Goal: Task Accomplishment & Management: Manage account settings

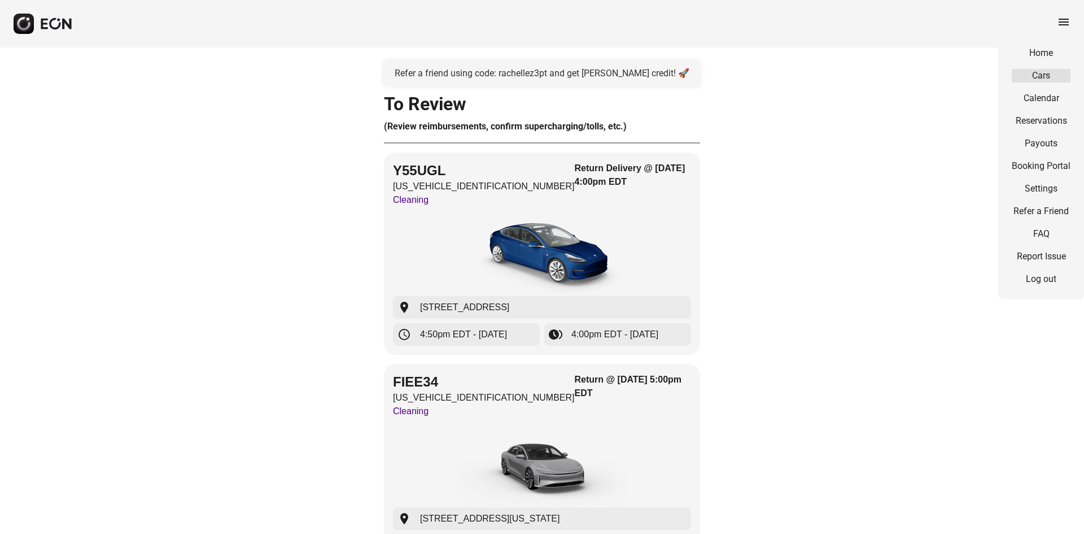
click at [1044, 80] on link "Cars" at bounding box center [1041, 76] width 59 height 14
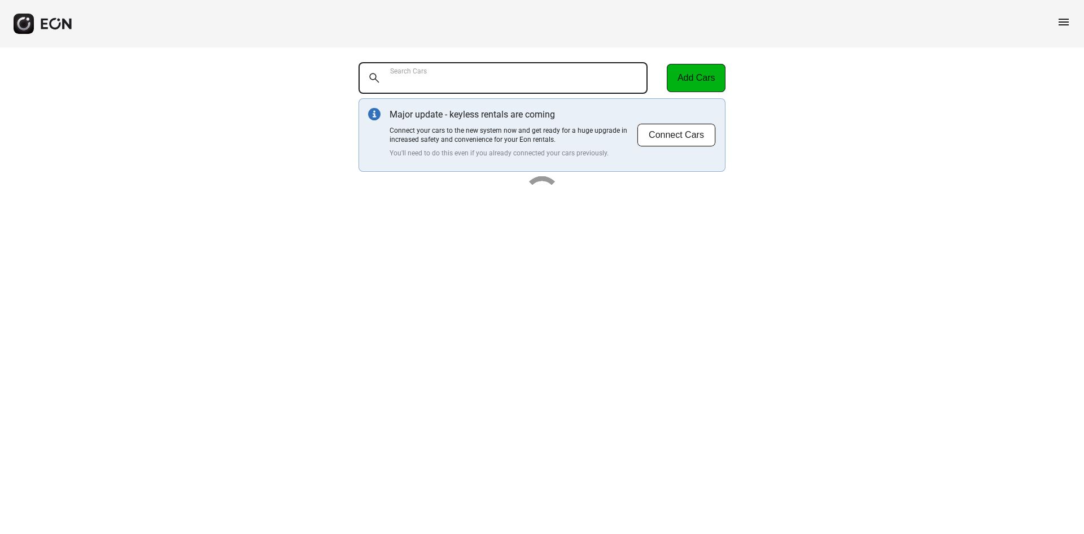
click at [521, 80] on Cars "Search Cars" at bounding box center [503, 78] width 289 height 32
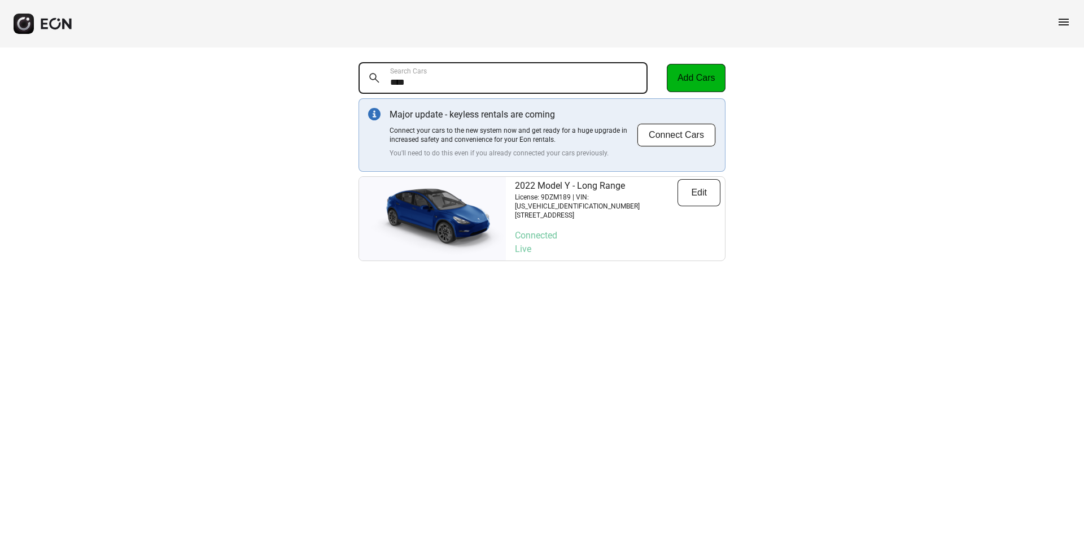
type Cars "****"
click at [454, 198] on img at bounding box center [432, 218] width 147 height 73
click at [455, 198] on img at bounding box center [432, 218] width 147 height 73
click at [701, 194] on button "Edit" at bounding box center [699, 192] width 43 height 27
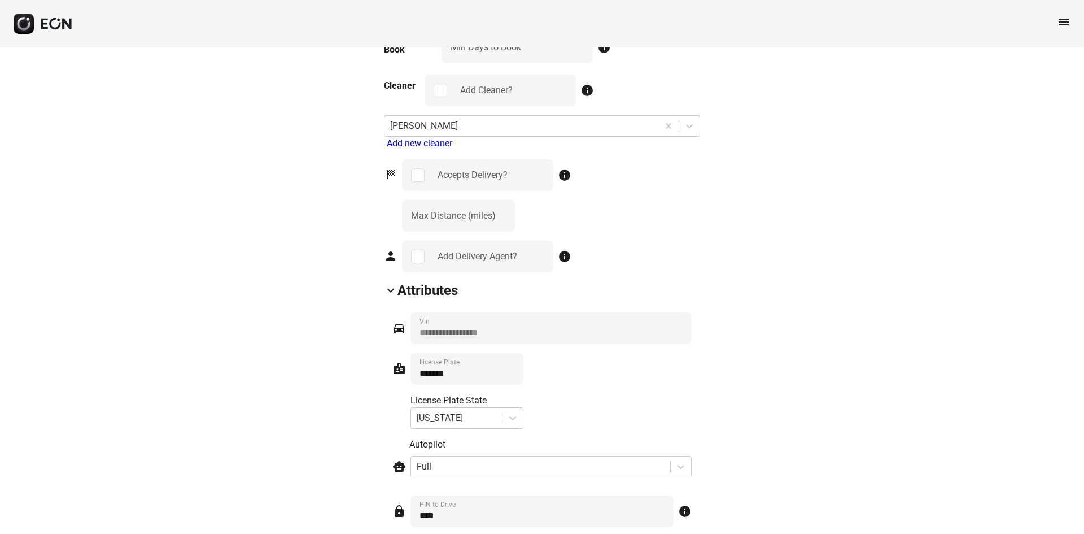
scroll to position [1355, 0]
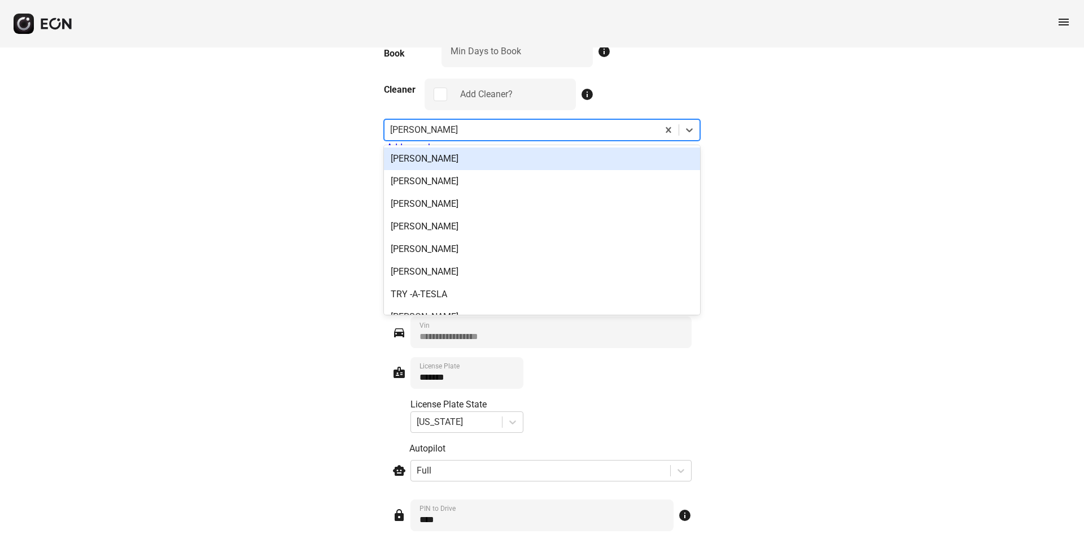
drag, startPoint x: 450, startPoint y: 127, endPoint x: 369, endPoint y: 136, distance: 81.2
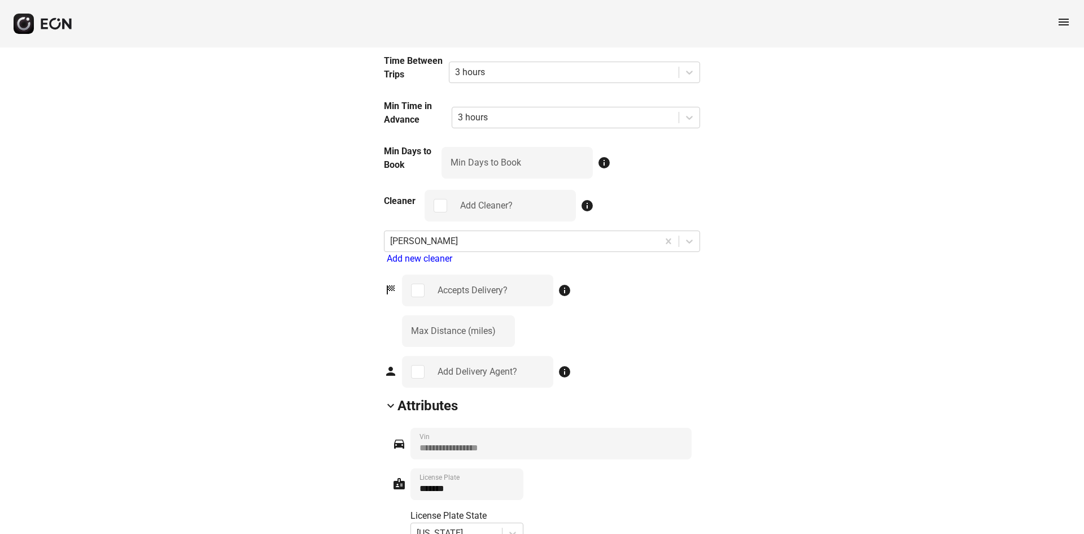
scroll to position [1241, 0]
